Goal: Task Accomplishment & Management: Manage account settings

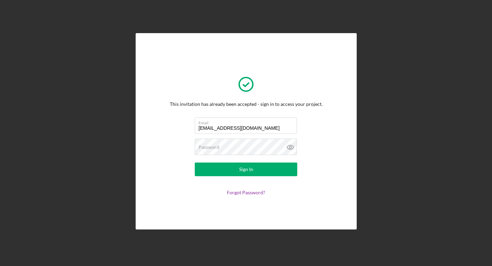
type input "[EMAIL_ADDRESS][DOMAIN_NAME]"
click at [245, 169] on button "Sign In" at bounding box center [246, 170] width 102 height 14
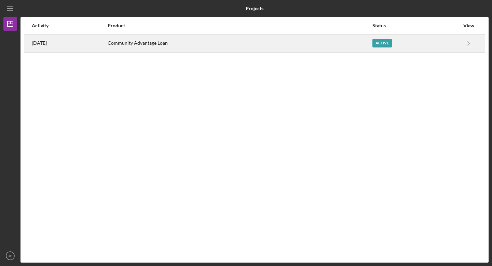
click at [453, 39] on div "Active" at bounding box center [415, 43] width 87 height 17
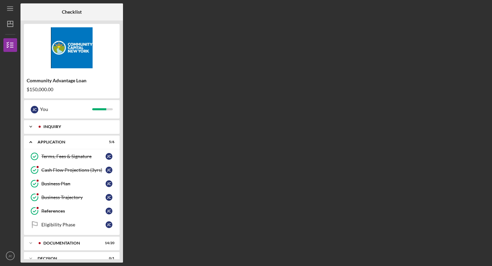
click at [32, 130] on icon "Icon/Expander" at bounding box center [31, 127] width 14 height 14
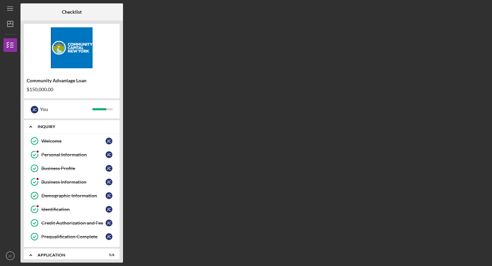
click at [30, 131] on icon "Icon/Expander" at bounding box center [31, 127] width 14 height 14
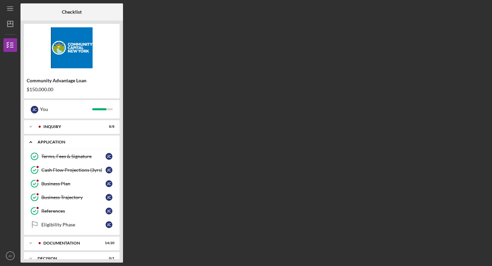
click at [33, 143] on icon "Icon/Expander" at bounding box center [31, 142] width 14 height 14
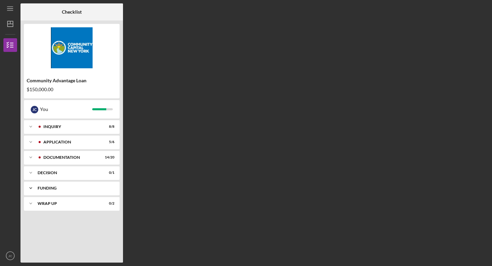
click at [54, 185] on div "Icon/Expander Funding 0 / 3" at bounding box center [72, 188] width 96 height 14
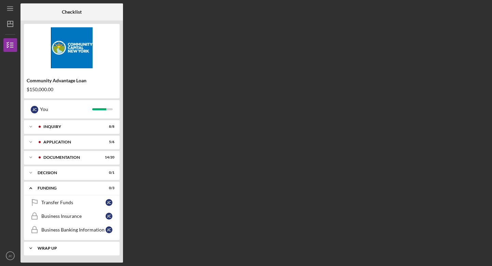
click at [64, 247] on div "Wrap up" at bounding box center [74, 248] width 73 height 4
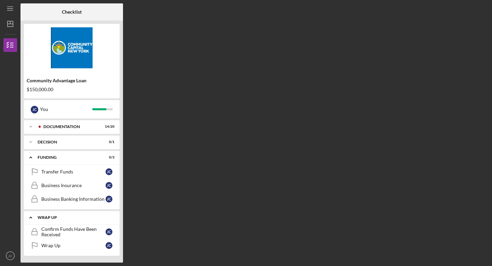
scroll to position [31, 0]
click at [12, 17] on icon "Icon/Dashboard" at bounding box center [10, 23] width 17 height 17
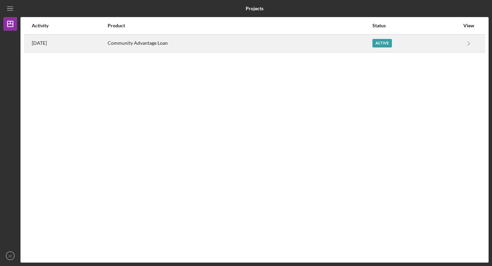
click at [101, 50] on div "[DATE]" at bounding box center [69, 43] width 75 height 17
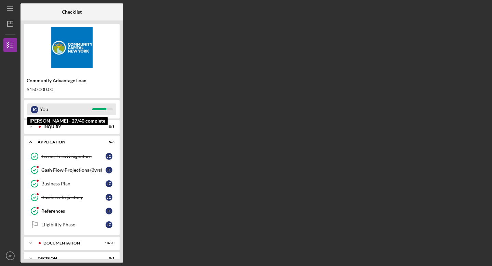
click at [63, 112] on div "You" at bounding box center [66, 109] width 52 height 12
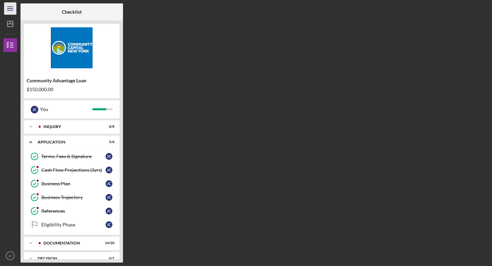
click at [14, 6] on icon "Icon/Menu" at bounding box center [10, 8] width 15 height 15
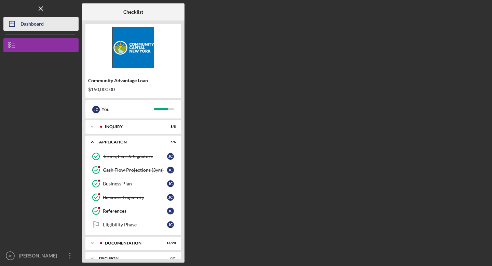
click at [27, 25] on div "Dashboard" at bounding box center [31, 24] width 23 height 15
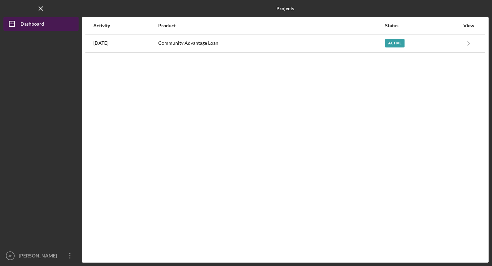
click at [27, 25] on div "Dashboard" at bounding box center [32, 24] width 24 height 15
click at [39, 10] on icon "Icon/Menu Close" at bounding box center [40, 8] width 15 height 15
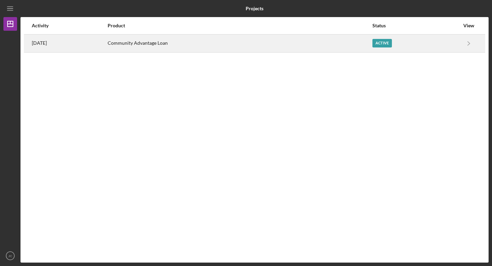
click at [157, 43] on div "Community Advantage Loan" at bounding box center [240, 43] width 264 height 17
